Goal: Task Accomplishment & Management: Manage account settings

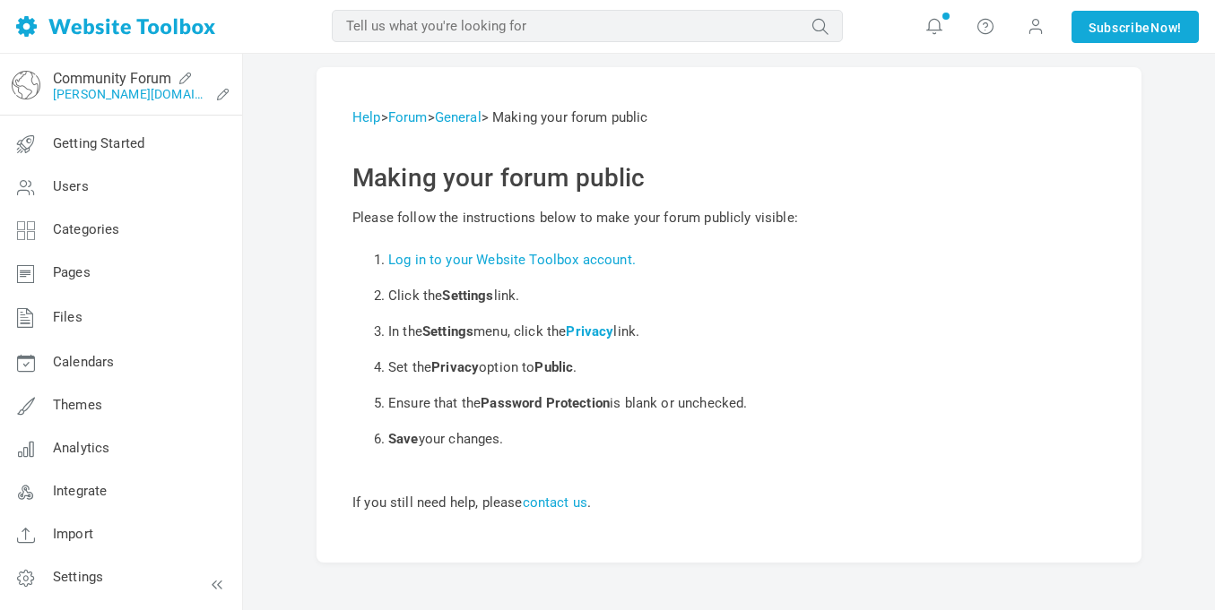
click at [133, 88] on link "[PERSON_NAME][DOMAIN_NAME]/?authtoken=b0971b0a477e3f154889502061b5ffcb&remember…" at bounding box center [131, 94] width 156 height 14
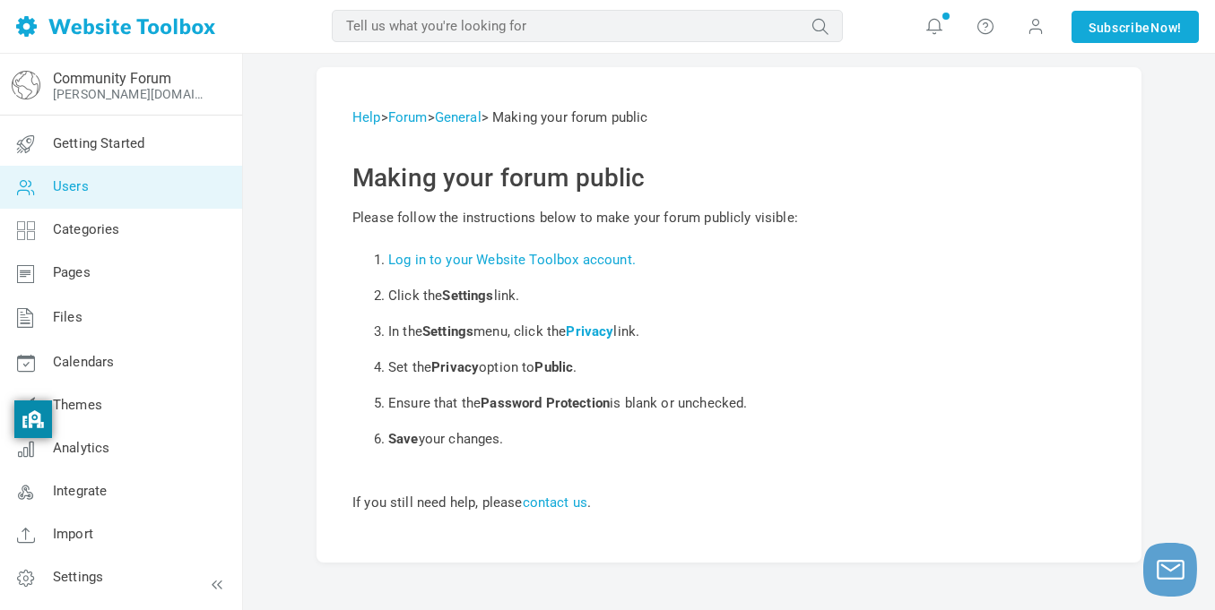
click at [134, 170] on link "Users" at bounding box center [120, 187] width 243 height 43
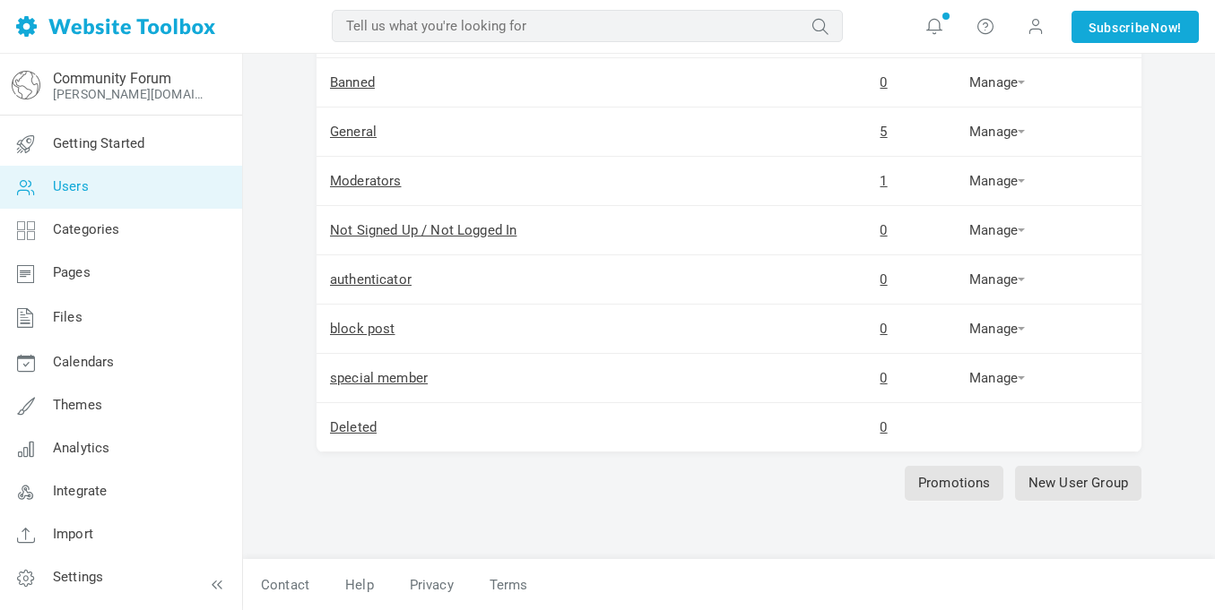
scroll to position [107, 0]
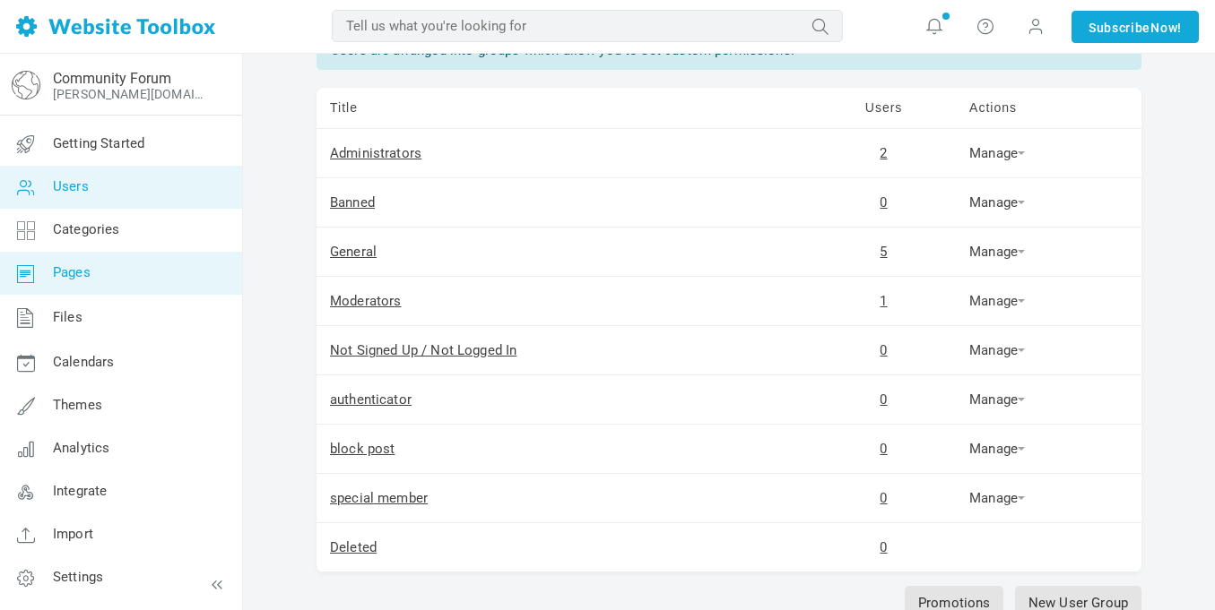
click at [131, 269] on link "Pages" at bounding box center [120, 273] width 243 height 43
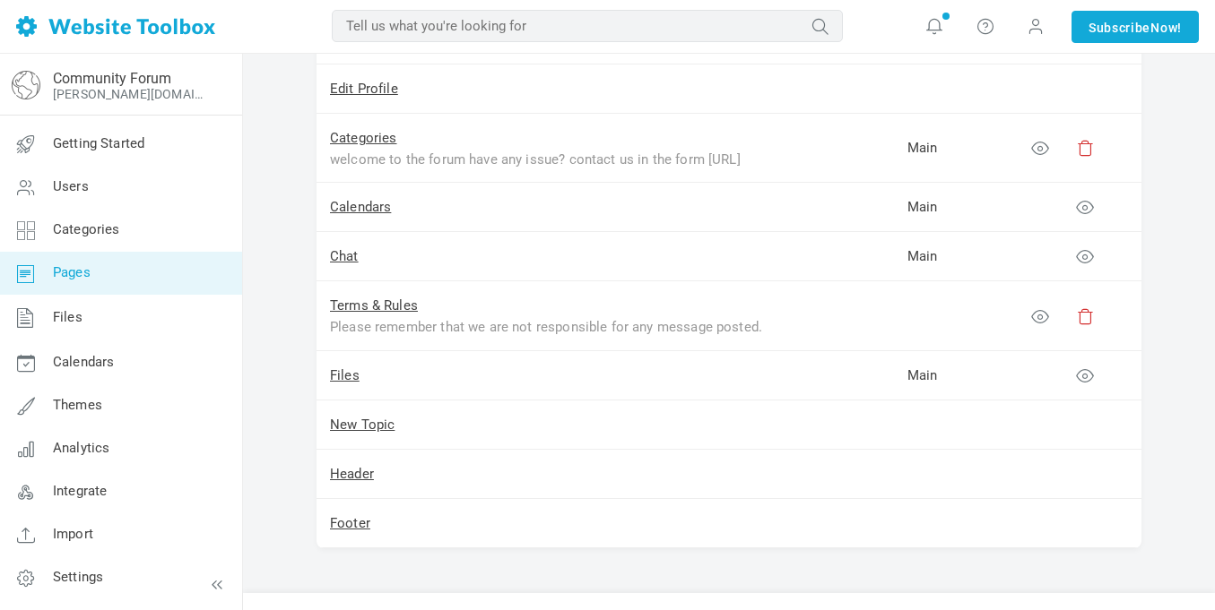
scroll to position [400, 0]
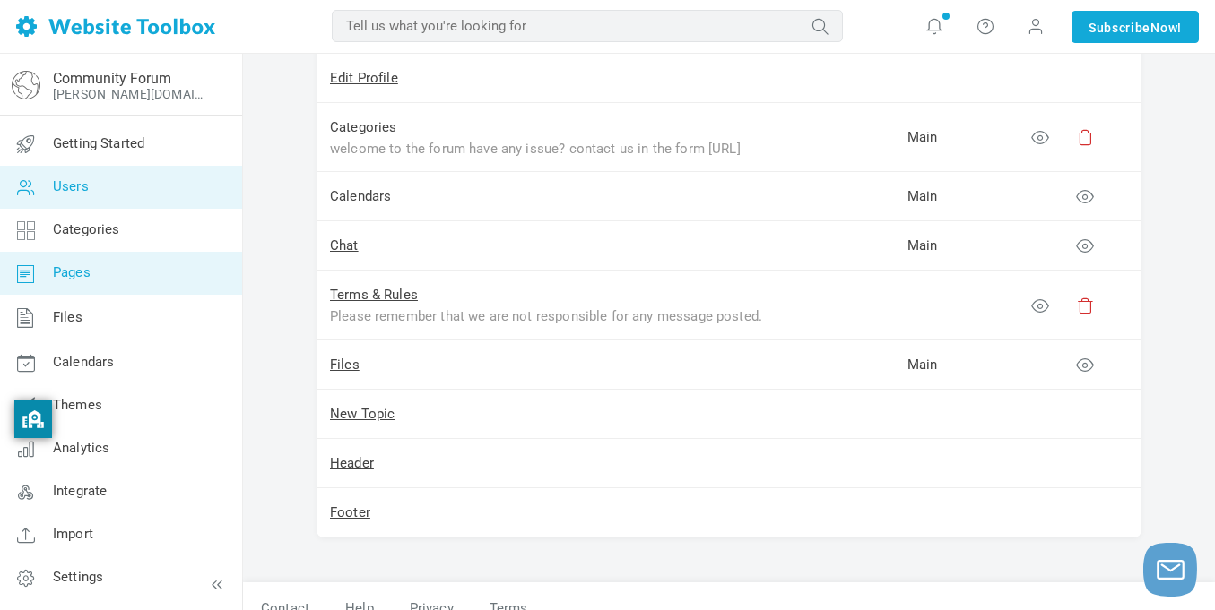
click at [153, 190] on link "Users" at bounding box center [120, 187] width 243 height 43
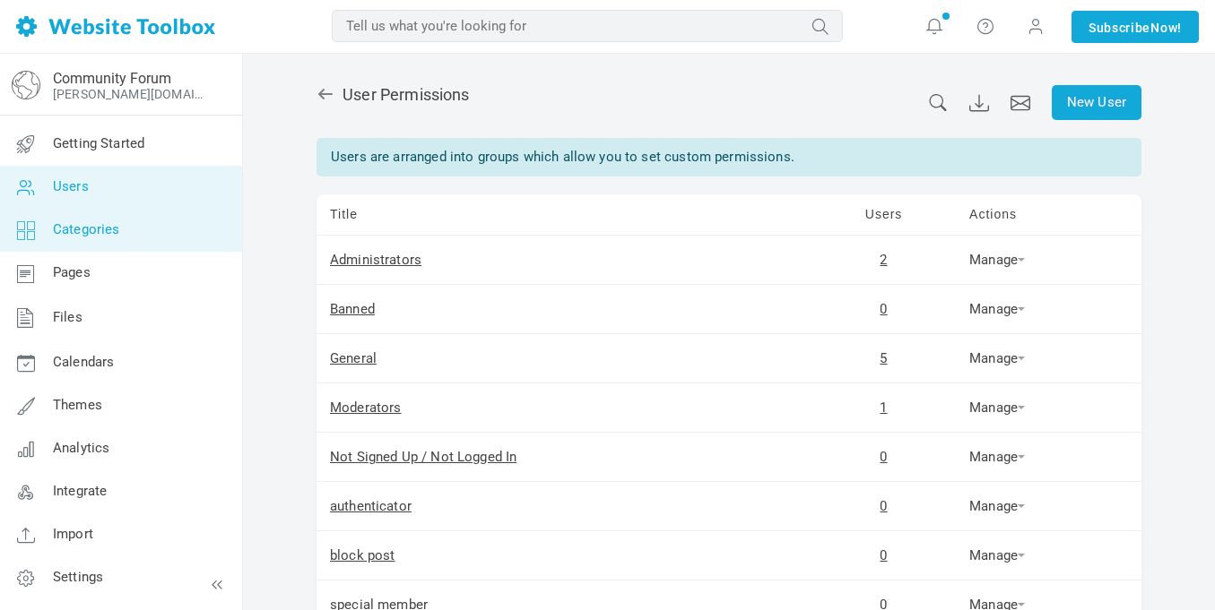
click at [146, 221] on link "Categories" at bounding box center [120, 230] width 243 height 43
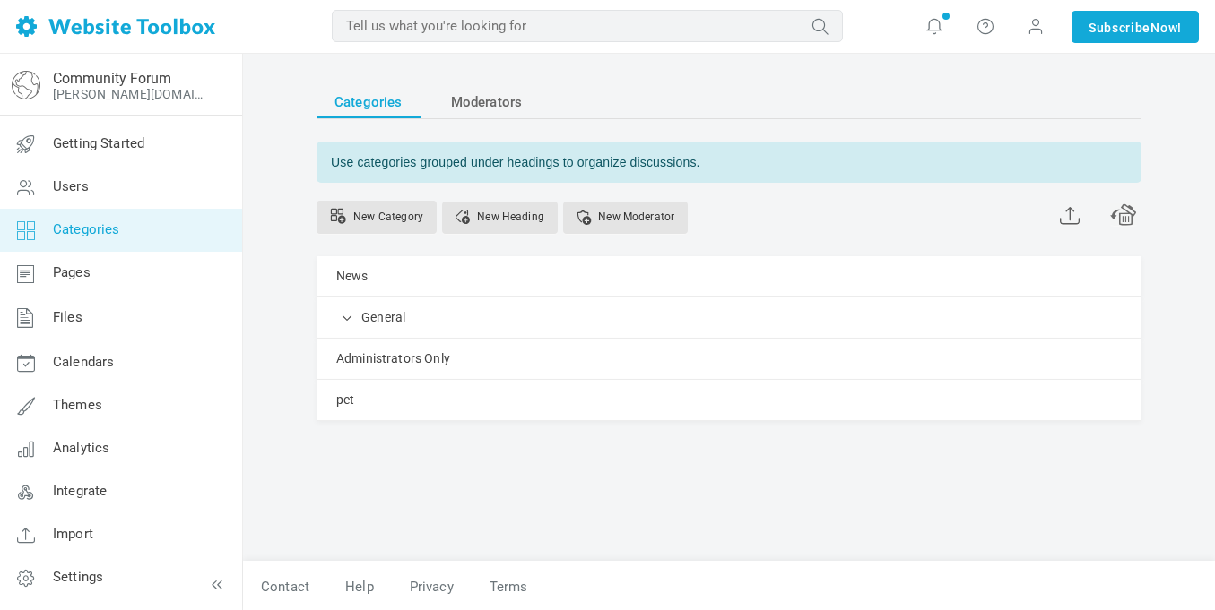
scroll to position [2, 0]
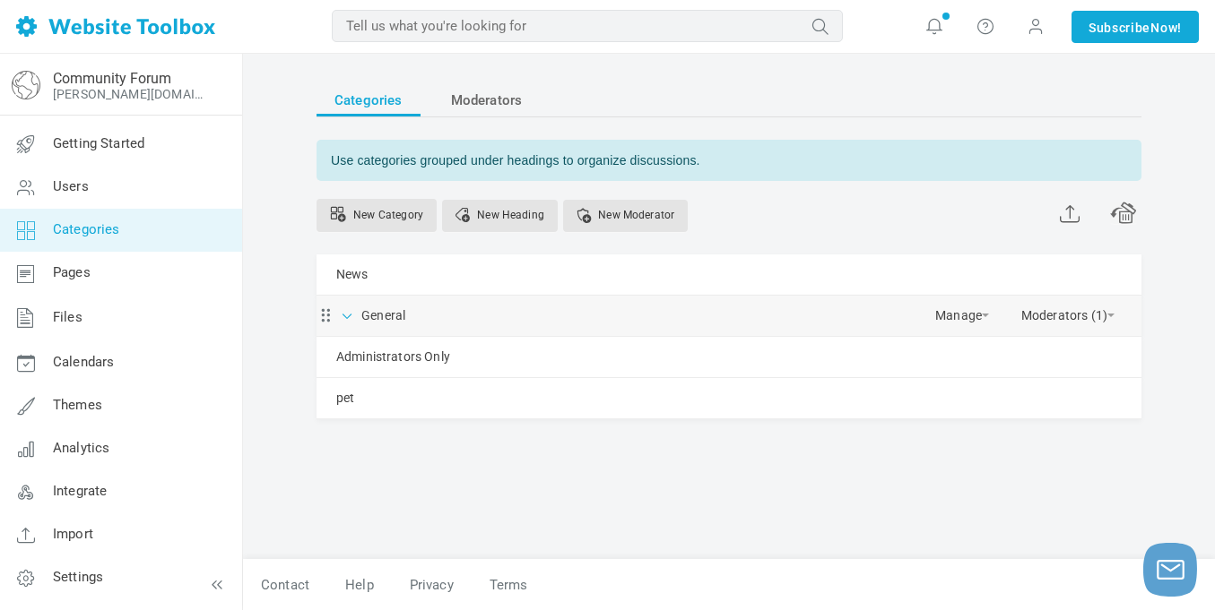
click at [354, 316] on span at bounding box center [348, 315] width 18 height 18
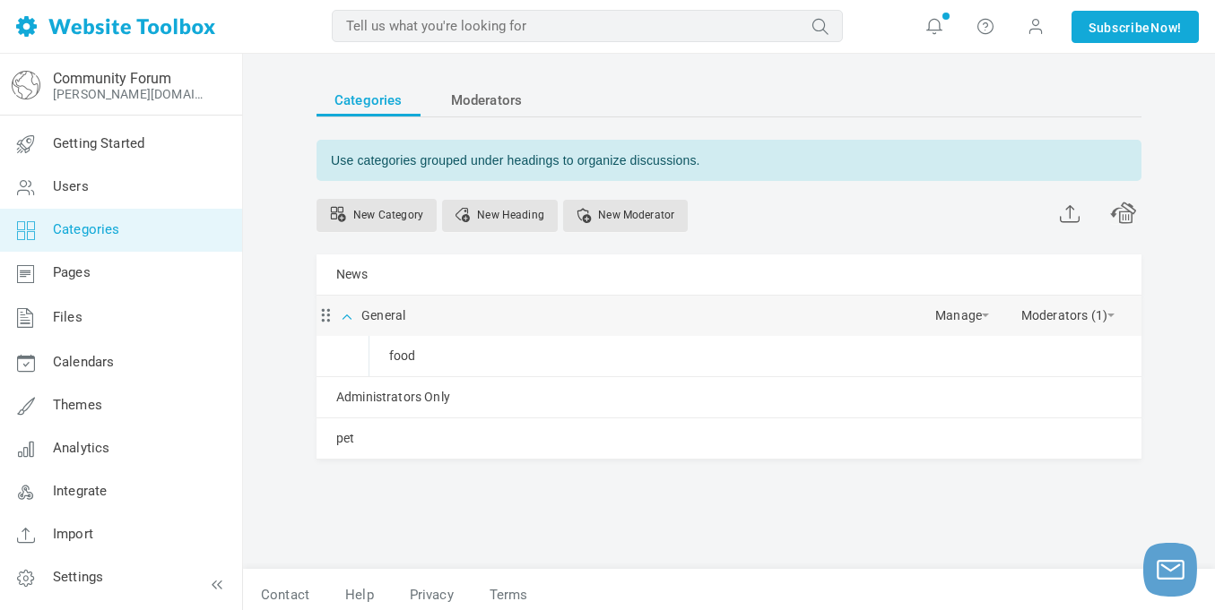
click at [352, 316] on span at bounding box center [348, 315] width 18 height 18
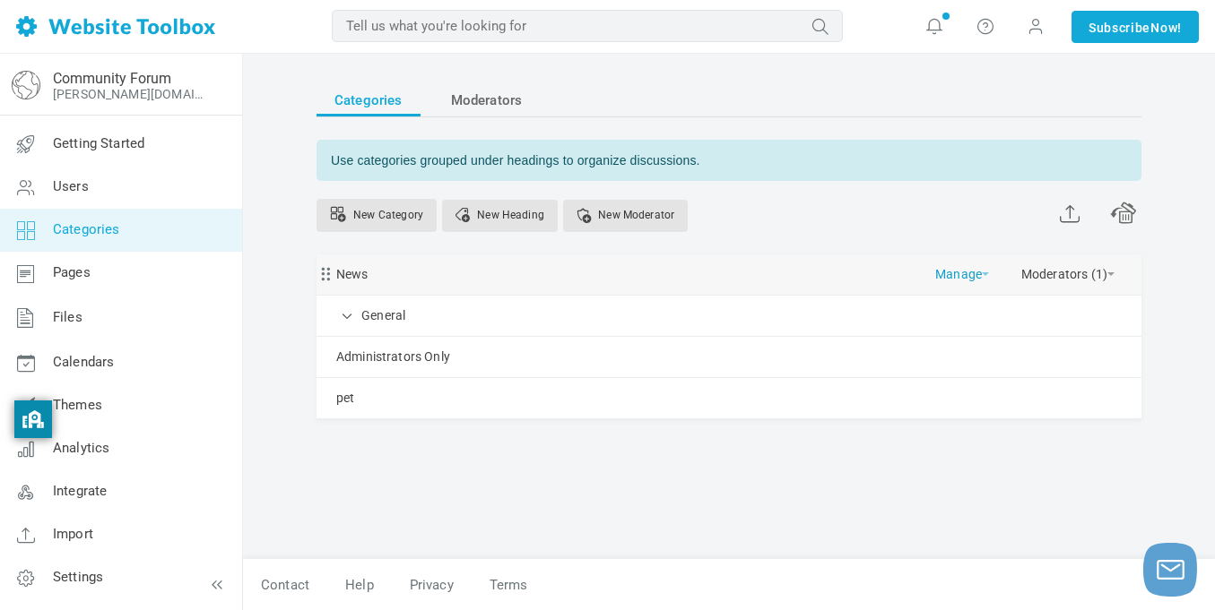
click at [953, 280] on link "Manage" at bounding box center [962, 270] width 54 height 31
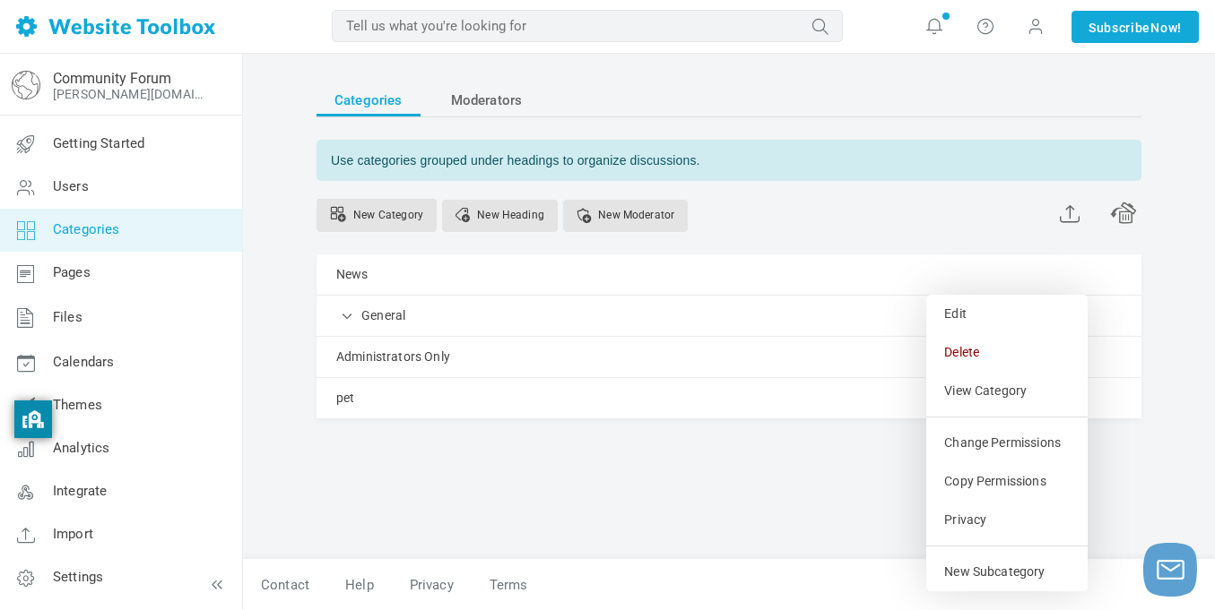
drag, startPoint x: 957, startPoint y: 307, endPoint x: 1222, endPoint y: 327, distance: 265.2
click at [1214, 327] on html "Loading... MOST RELEVANT MOST RELEVANT Notifications Support replied to "CAPTCH…" at bounding box center [607, 303] width 1215 height 610
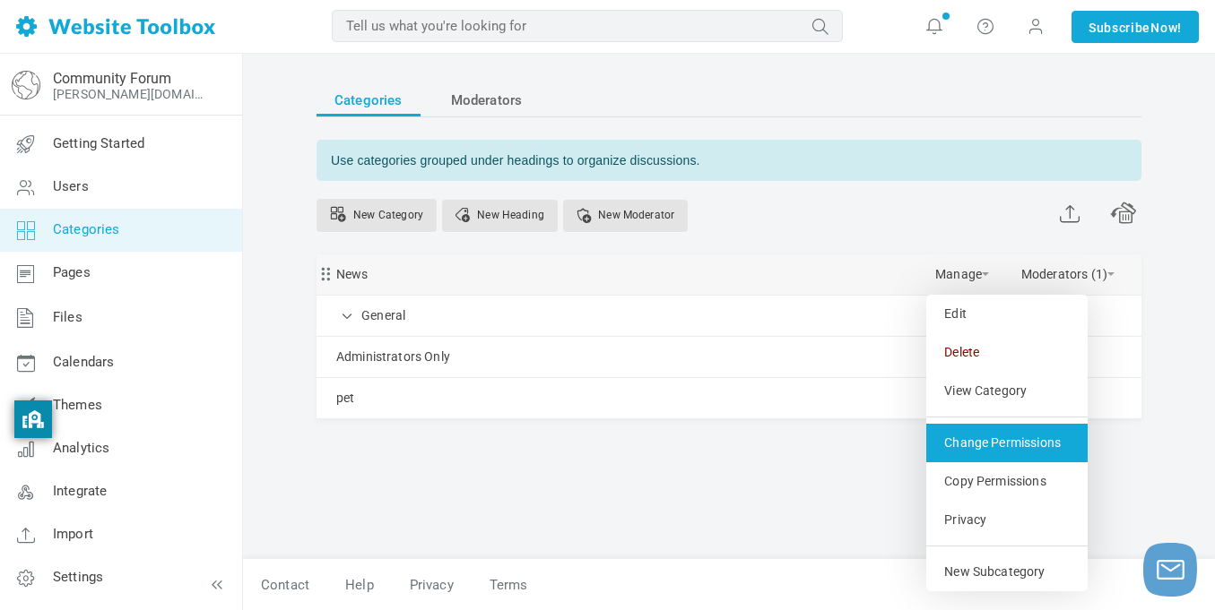
click at [984, 441] on link "Change Permissions" at bounding box center [1006, 443] width 161 height 39
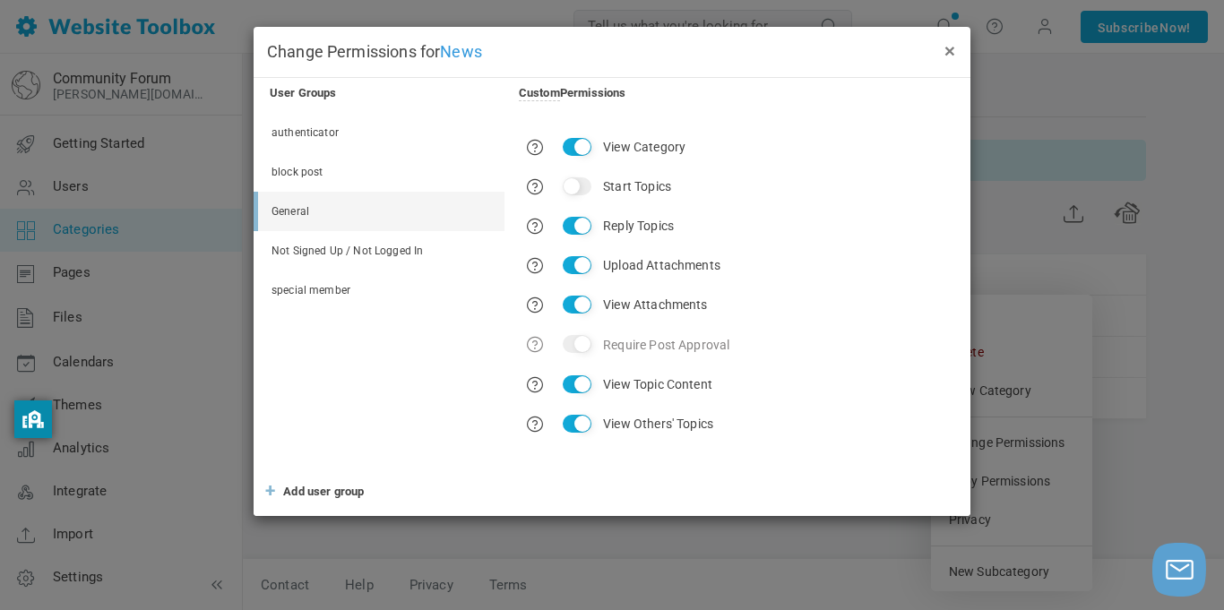
click at [951, 44] on button "×" at bounding box center [950, 50] width 14 height 20
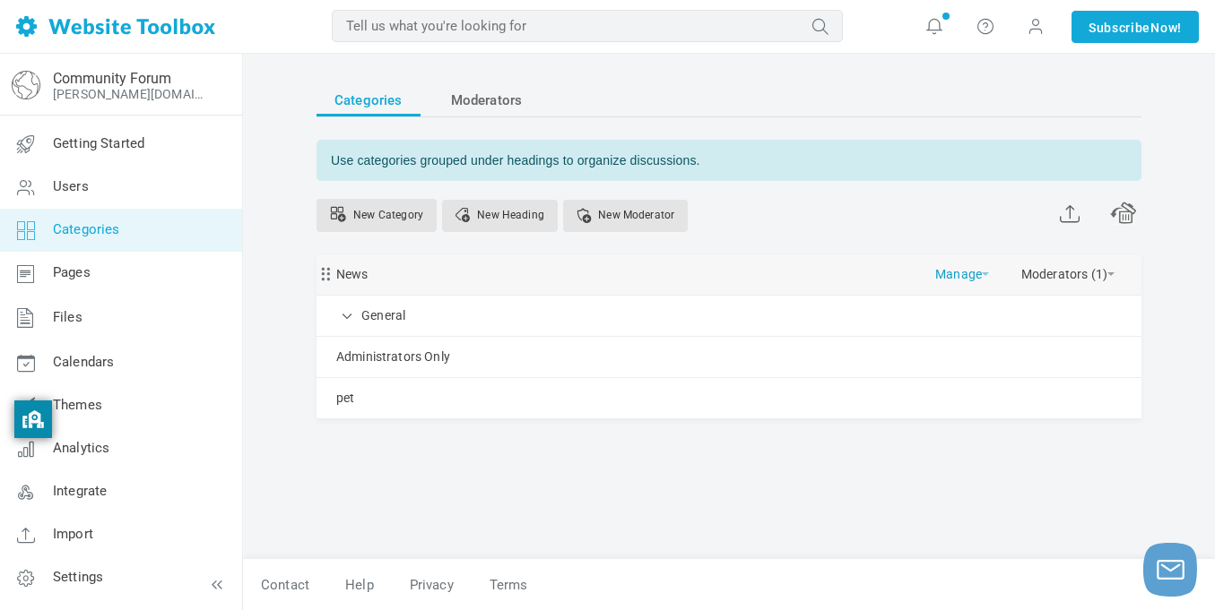
click at [966, 270] on link "Manage" at bounding box center [962, 270] width 54 height 31
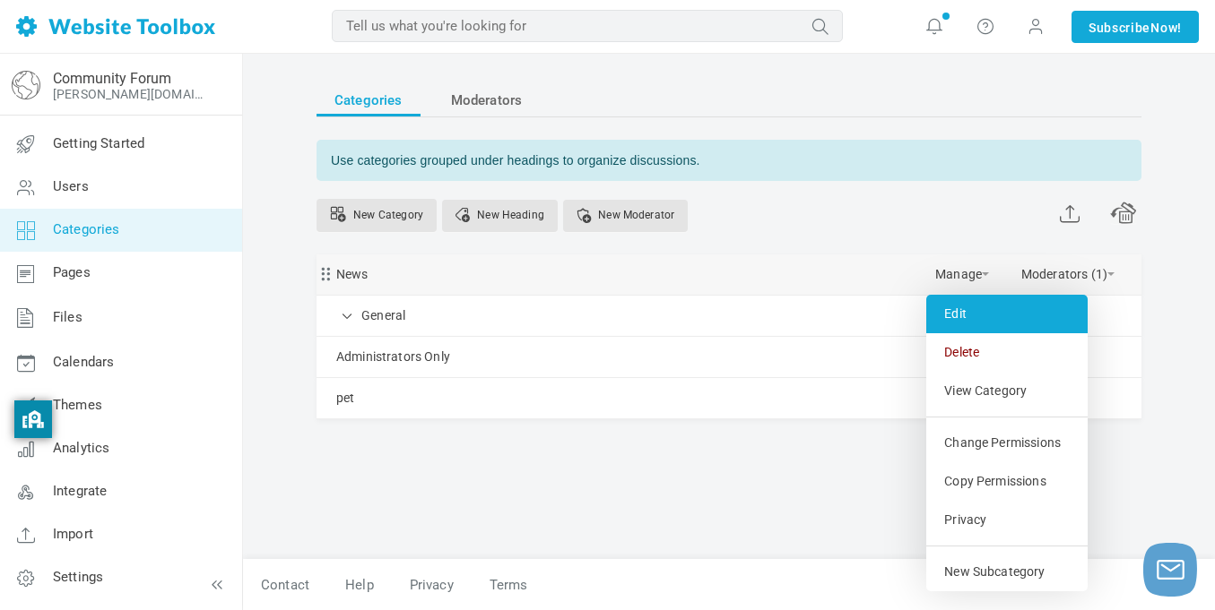
click at [962, 313] on link "Edit" at bounding box center [1006, 314] width 161 height 39
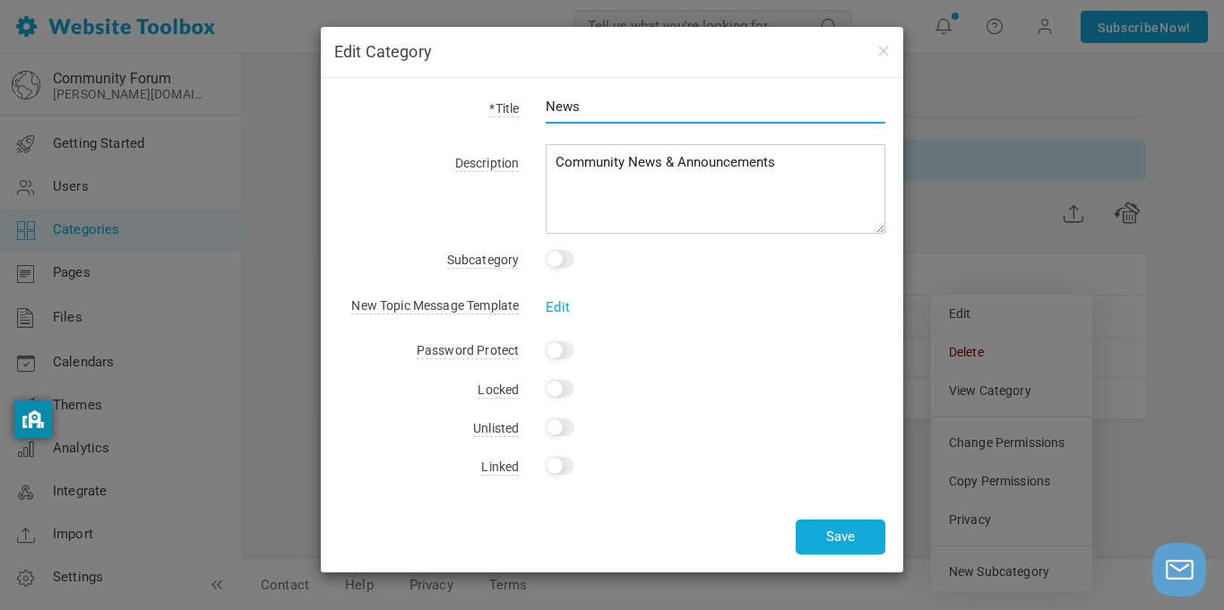
click at [646, 101] on input "News" at bounding box center [716, 107] width 340 height 34
click at [824, 533] on button "Save" at bounding box center [841, 537] width 90 height 35
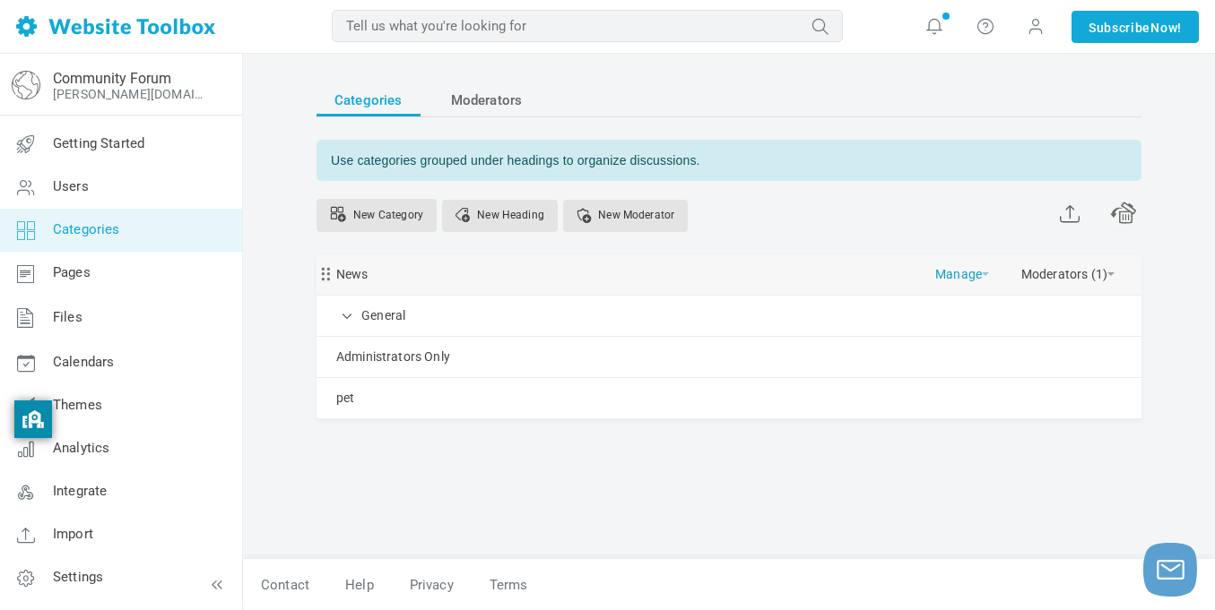
click at [965, 275] on link "Manage" at bounding box center [962, 270] width 54 height 31
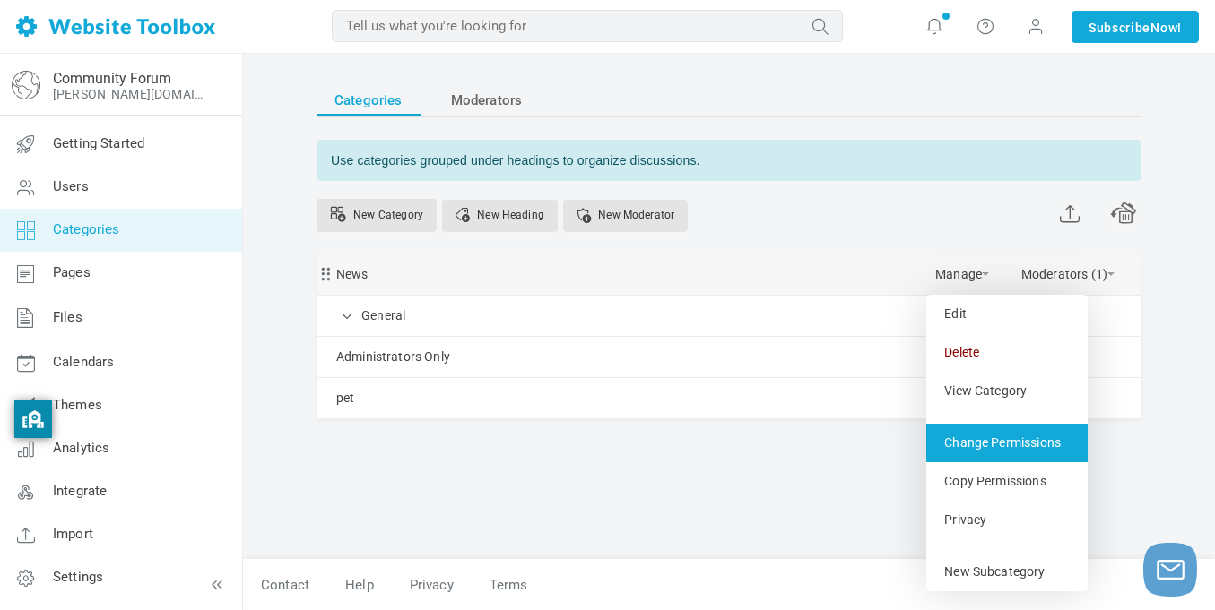
click at [952, 432] on link "Change Permissions" at bounding box center [1006, 443] width 161 height 39
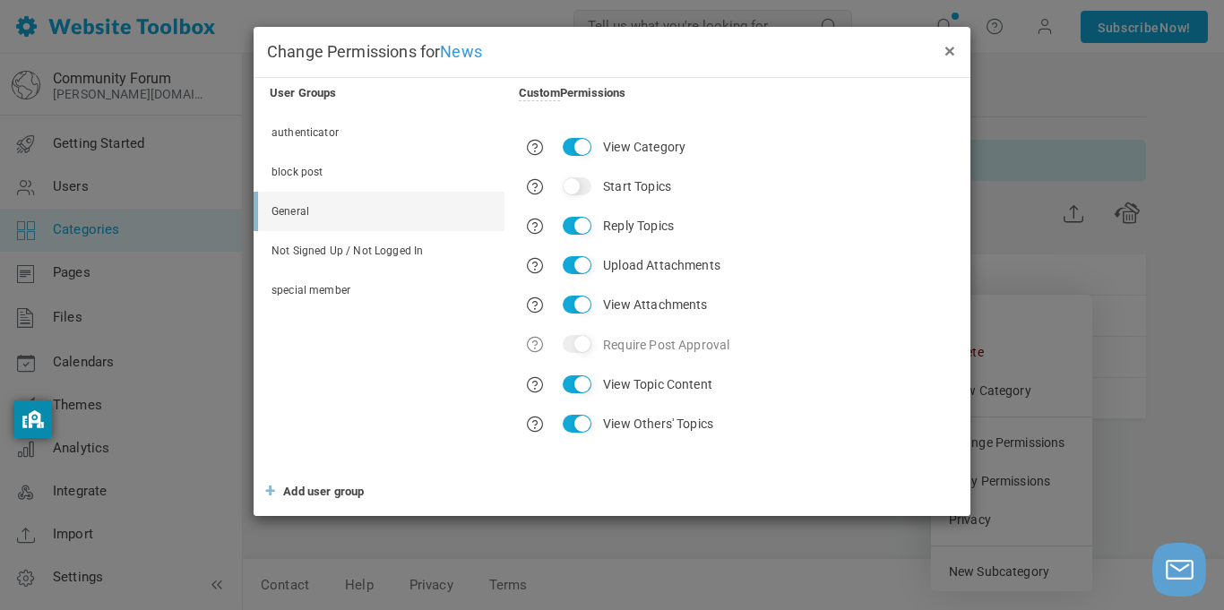
click at [948, 44] on button "×" at bounding box center [950, 50] width 14 height 20
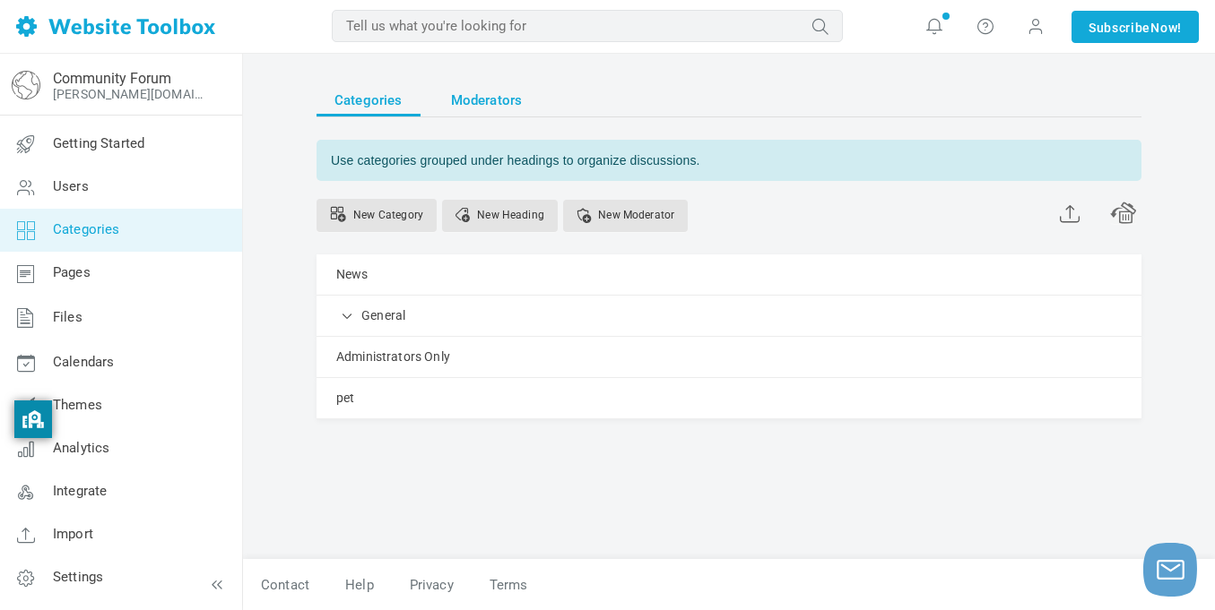
click at [463, 106] on span "Moderators" at bounding box center [487, 100] width 72 height 32
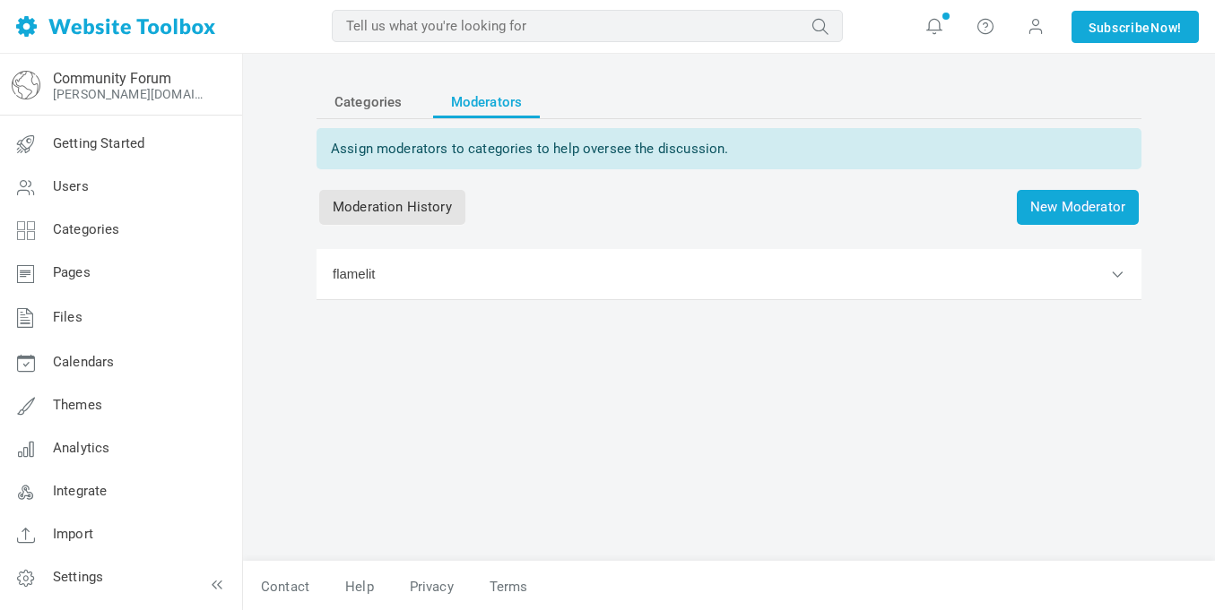
click at [1128, 260] on button "flamelit" at bounding box center [728, 274] width 825 height 51
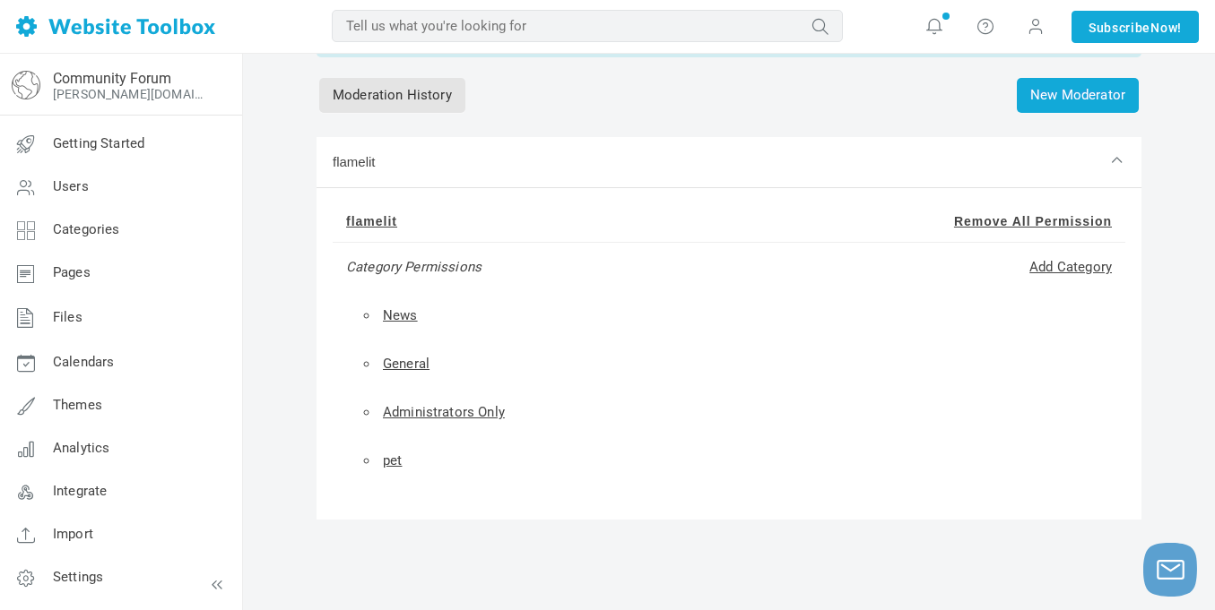
scroll to position [113, 0]
click at [396, 316] on link "News" at bounding box center [400, 315] width 35 height 16
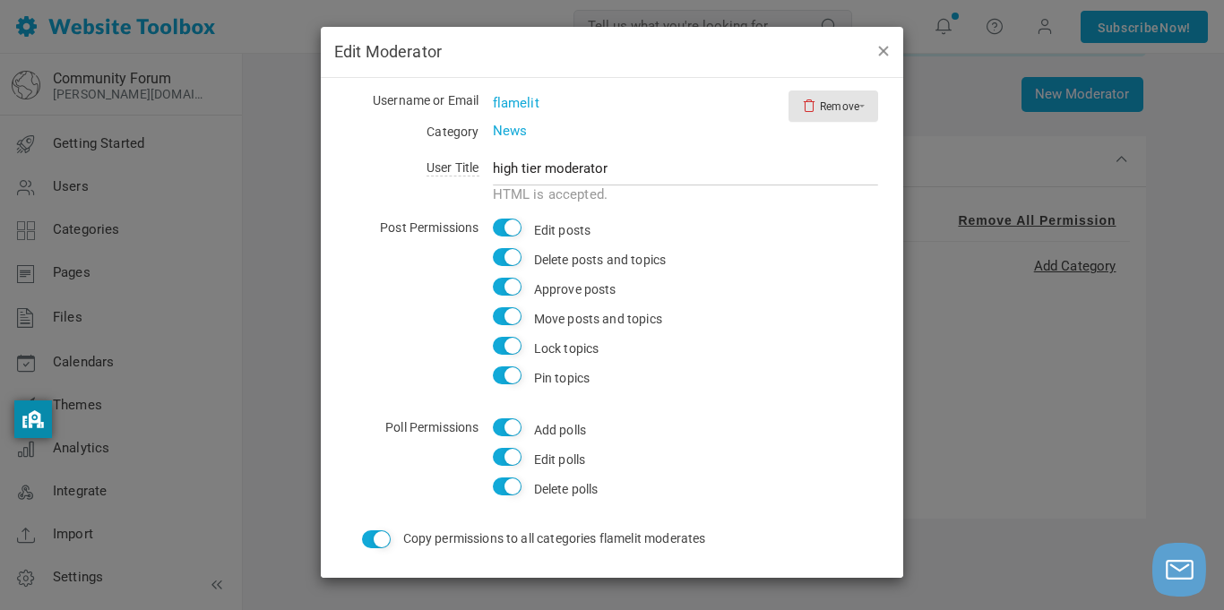
click at [878, 52] on button "button" at bounding box center [883, 50] width 14 height 20
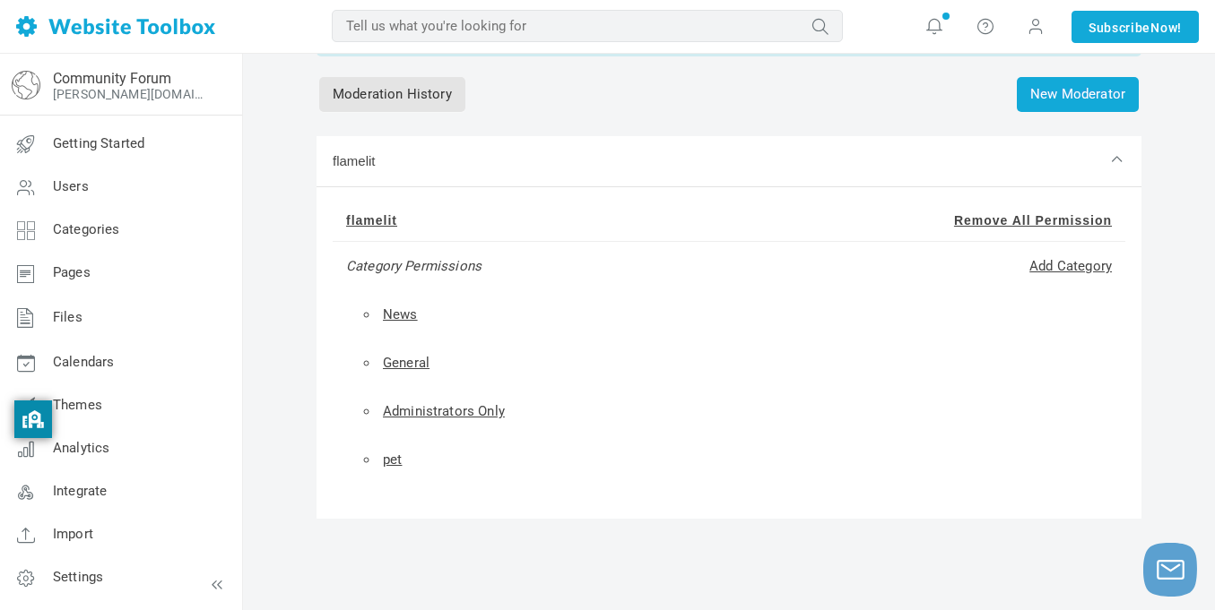
scroll to position [0, 0]
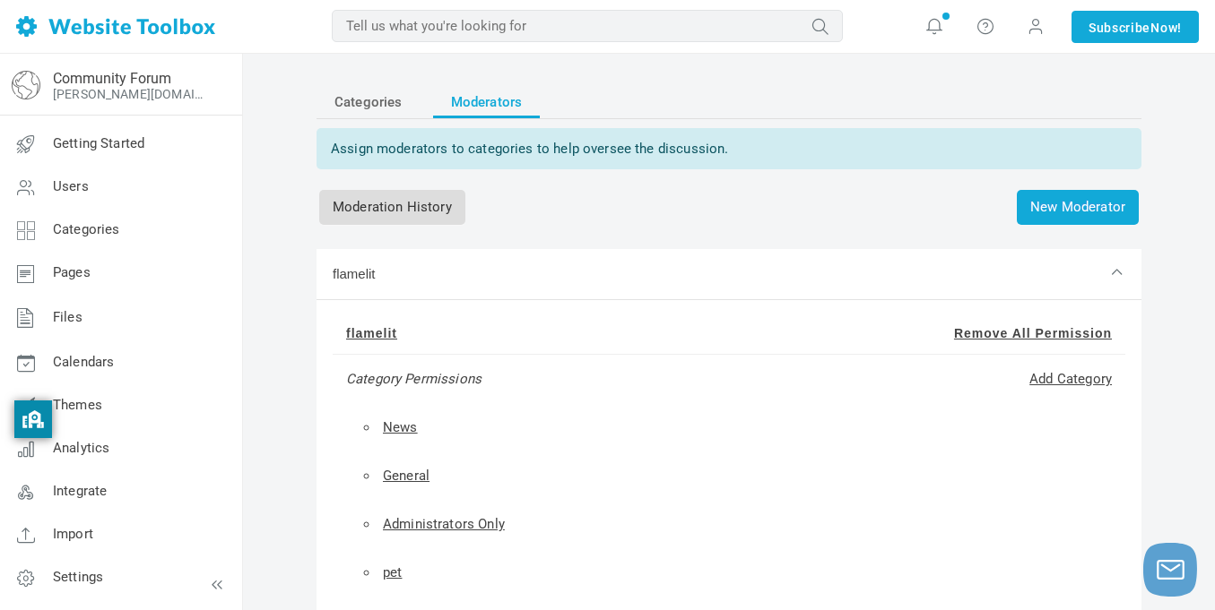
click at [391, 209] on link "Moderation History" at bounding box center [392, 207] width 146 height 35
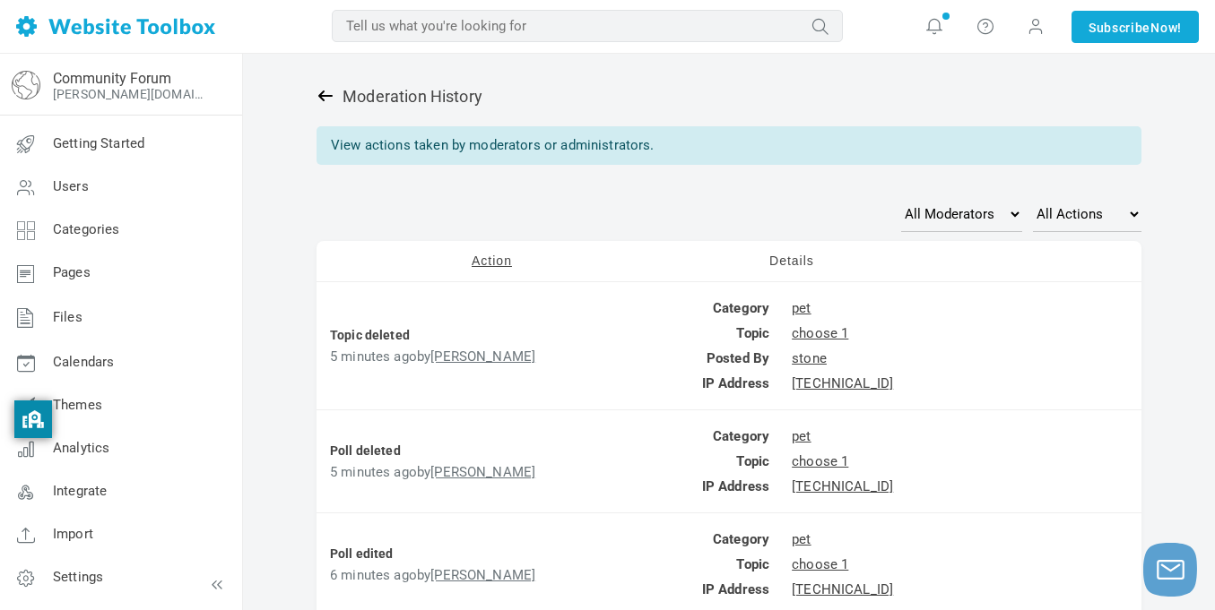
click at [324, 90] on icon at bounding box center [325, 96] width 18 height 18
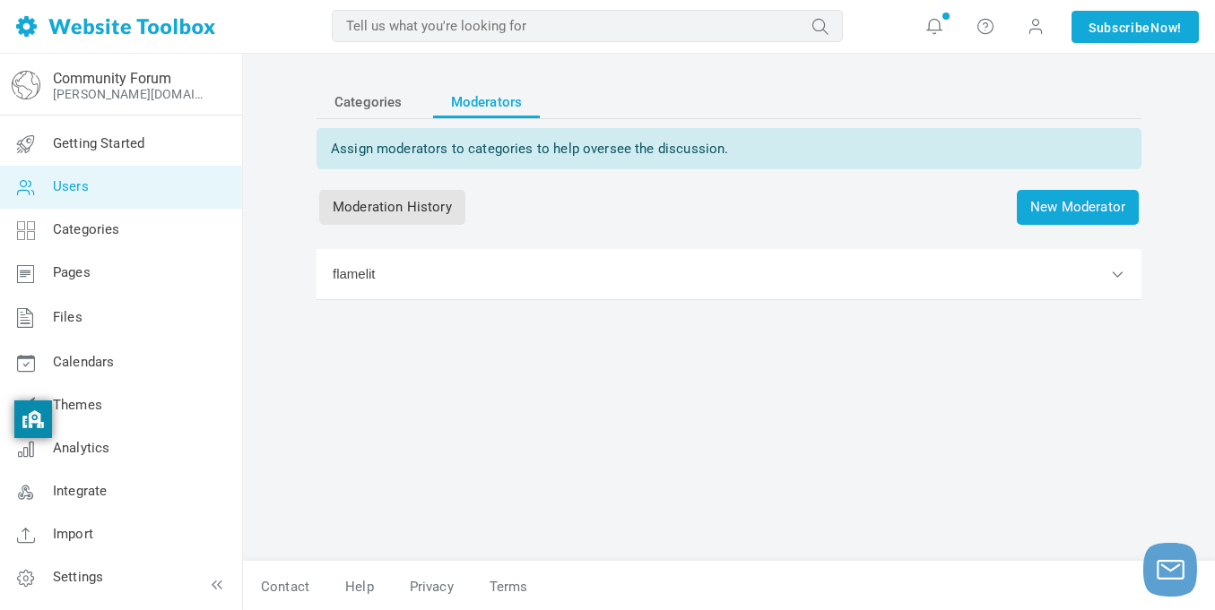
click at [124, 188] on link "Users" at bounding box center [120, 187] width 243 height 43
